Goal: Book appointment/travel/reservation

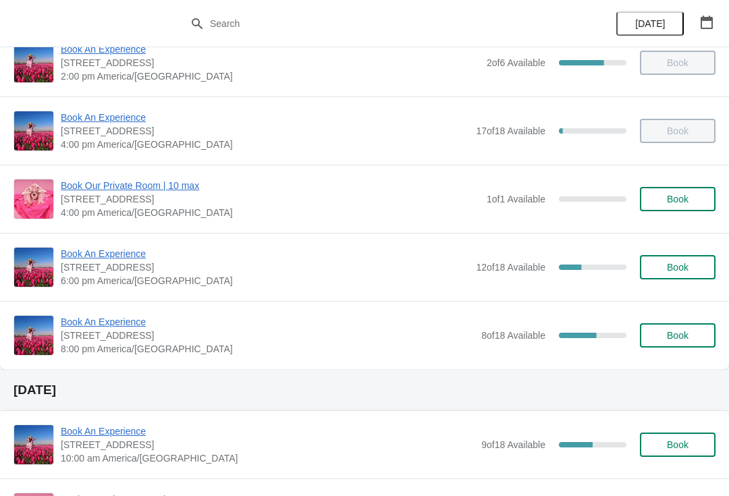
scroll to position [301, 0]
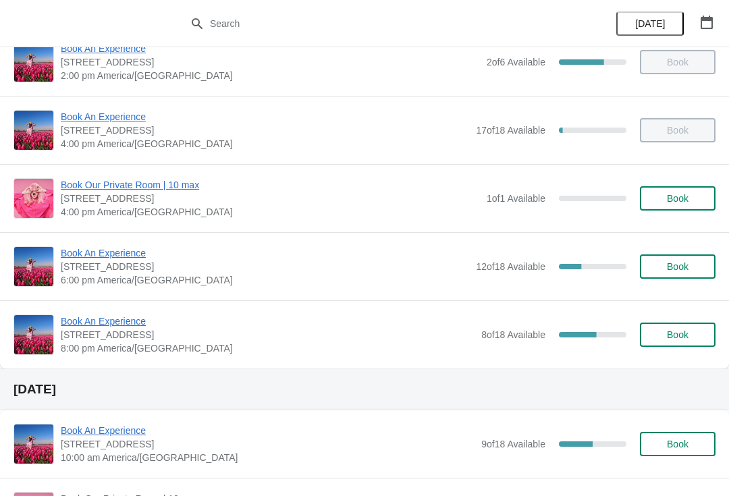
click at [118, 315] on span "Book An Experience" at bounding box center [268, 320] width 414 height 13
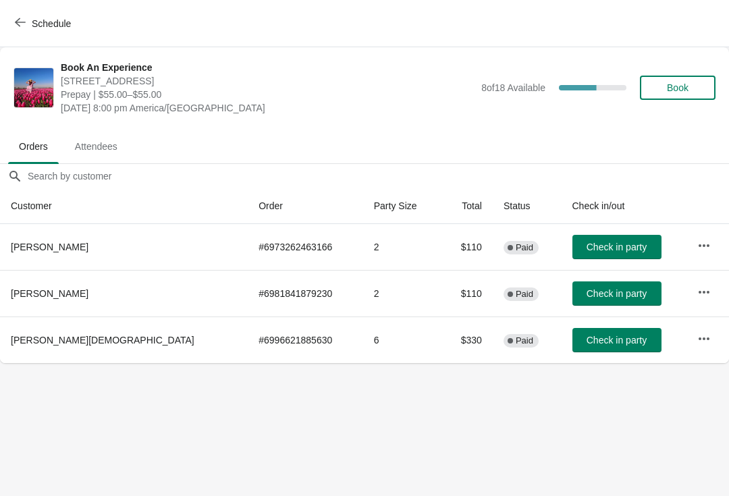
click at [22, 16] on button "Schedule" at bounding box center [44, 23] width 75 height 24
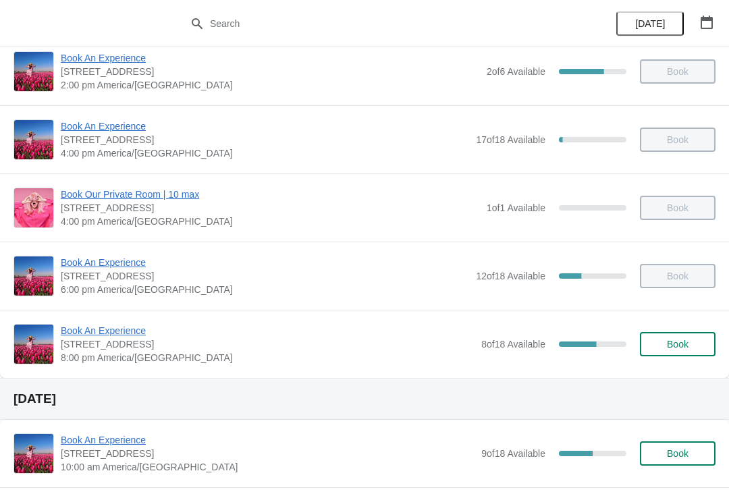
scroll to position [298, 0]
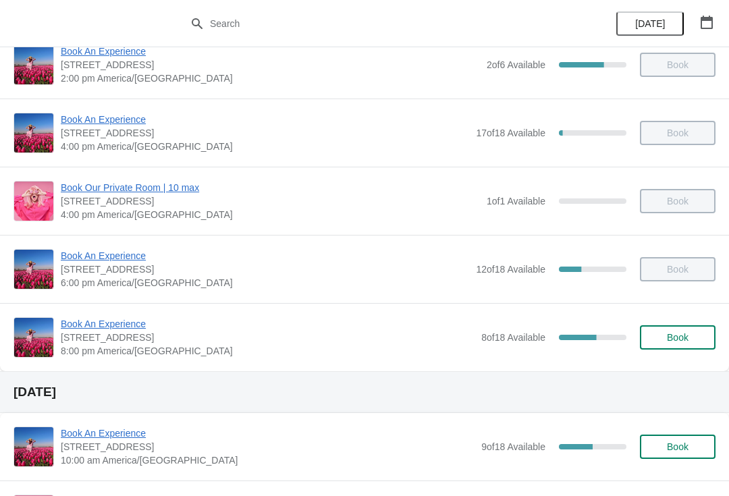
click at [91, 327] on span "Book An Experience" at bounding box center [268, 323] width 414 height 13
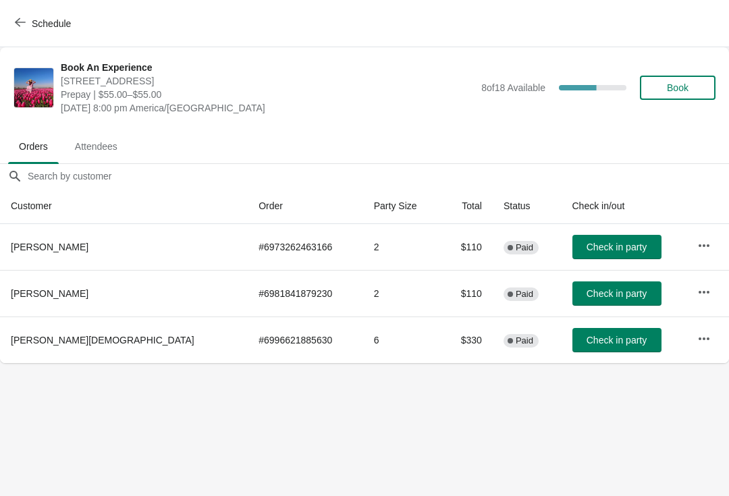
click at [700, 290] on icon "button" at bounding box center [703, 291] width 13 height 13
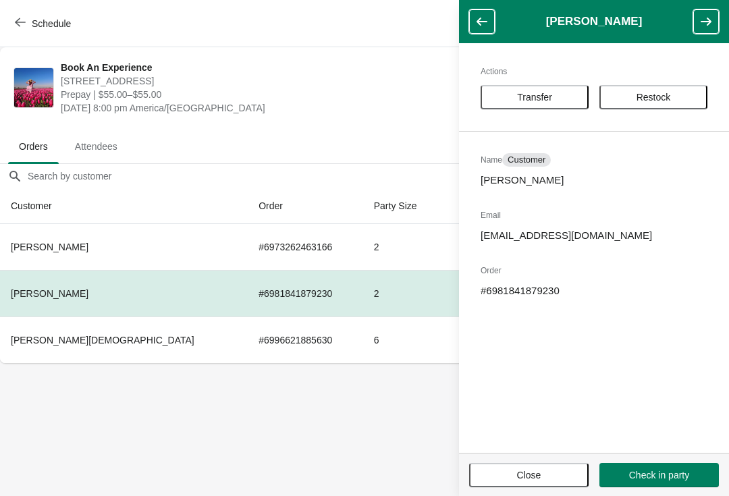
click at [534, 99] on span "Transfer" at bounding box center [534, 97] width 35 height 11
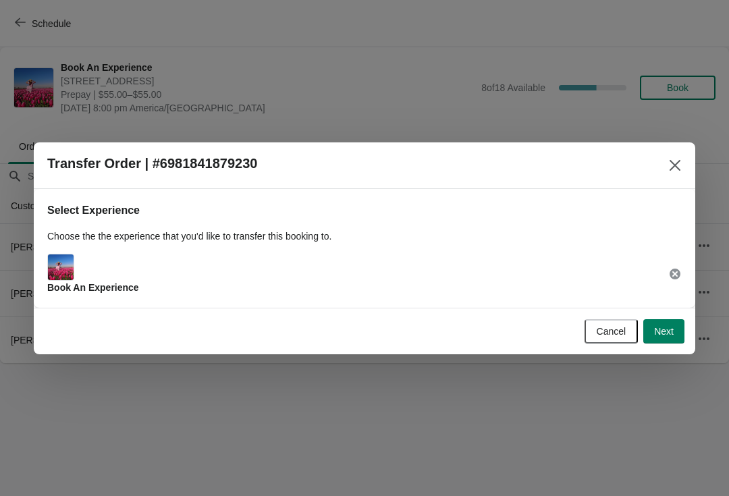
click at [661, 330] on span "Next" at bounding box center [664, 331] width 20 height 11
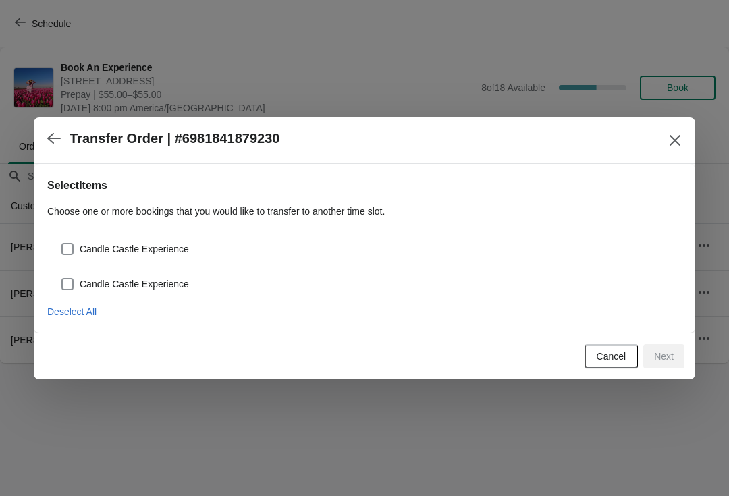
click at [81, 244] on span "Candle Castle Experience" at bounding box center [134, 248] width 109 height 13
click at [62, 244] on input "Candle Castle Experience" at bounding box center [61, 243] width 1 height 1
checkbox input "true"
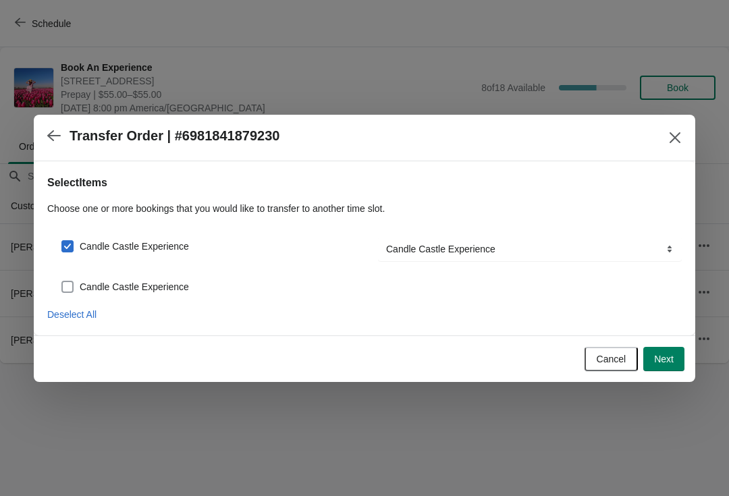
click at [70, 281] on span at bounding box center [67, 287] width 12 height 12
click at [62, 281] on input "Candle Castle Experience" at bounding box center [61, 281] width 1 height 1
checkbox input "true"
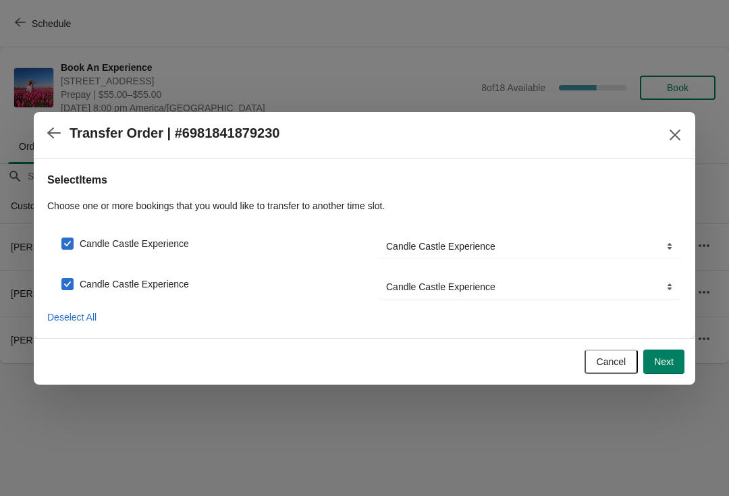
click at [659, 362] on span "Next" at bounding box center [664, 361] width 20 height 11
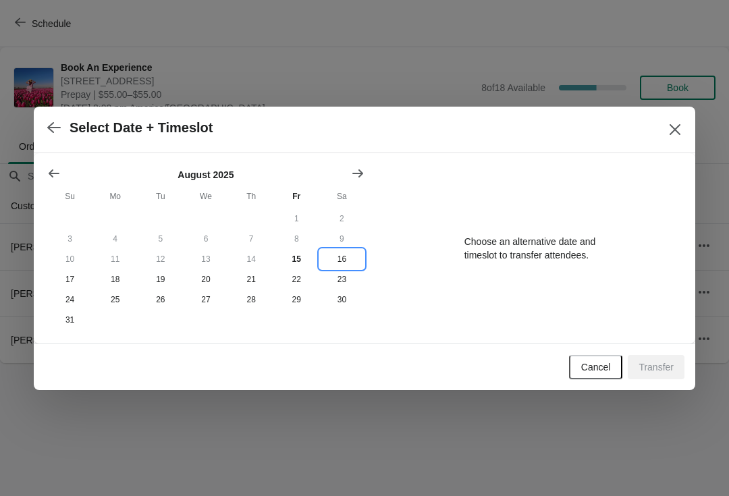
click at [337, 254] on button "16" at bounding box center [341, 259] width 45 height 20
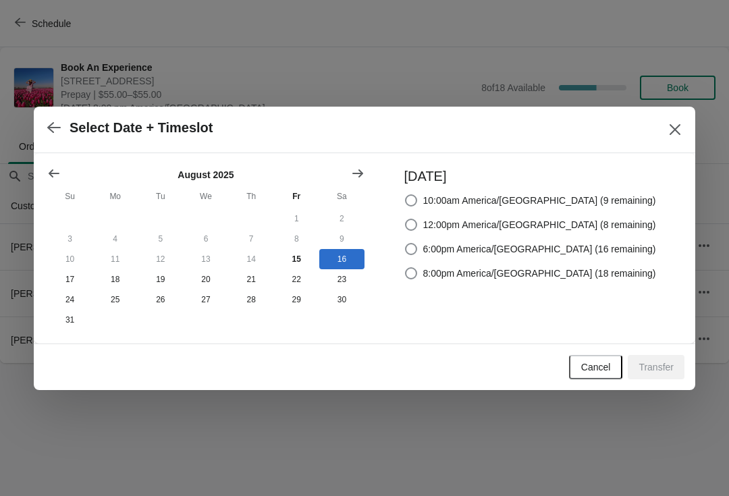
click at [417, 245] on span at bounding box center [411, 249] width 12 height 12
click at [406, 244] on input "6:00pm America/[GEOGRAPHIC_DATA] (16 remaining)" at bounding box center [405, 243] width 1 height 1
radio input "true"
click at [418, 201] on span at bounding box center [410, 200] width 13 height 13
click at [406, 195] on input "10:00am America/[GEOGRAPHIC_DATA] (9 remaining)" at bounding box center [405, 194] width 1 height 1
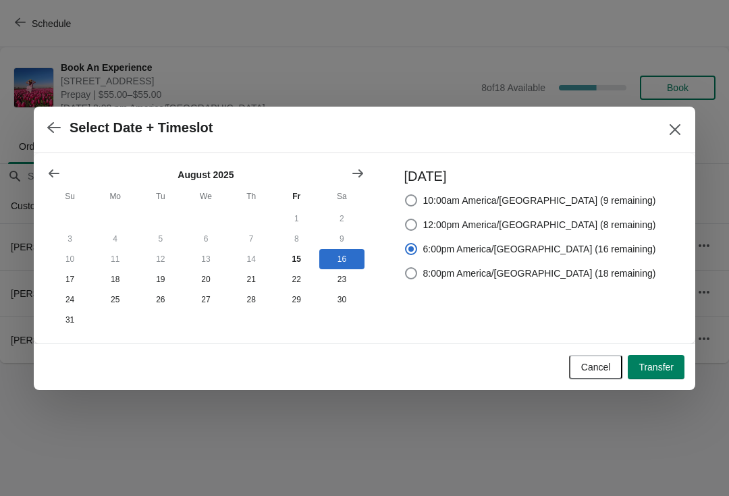
radio input "true"
click at [647, 372] on span "Transfer" at bounding box center [655, 367] width 35 height 11
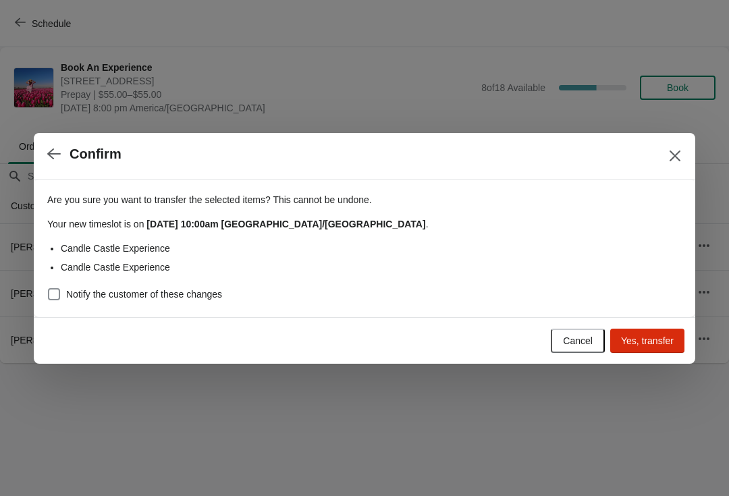
click at [58, 288] on span at bounding box center [54, 294] width 12 height 12
click at [49, 288] on input "Notify the customer of these changes" at bounding box center [48, 288] width 1 height 1
checkbox input "true"
click at [636, 338] on span "Yes, transfer" at bounding box center [647, 340] width 53 height 11
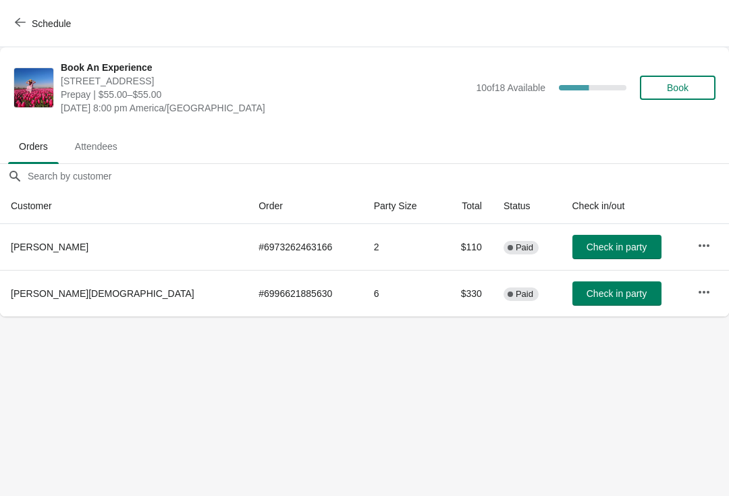
click at [586, 250] on span "Check in party" at bounding box center [616, 247] width 60 height 11
